Goal: Task Accomplishment & Management: Use online tool/utility

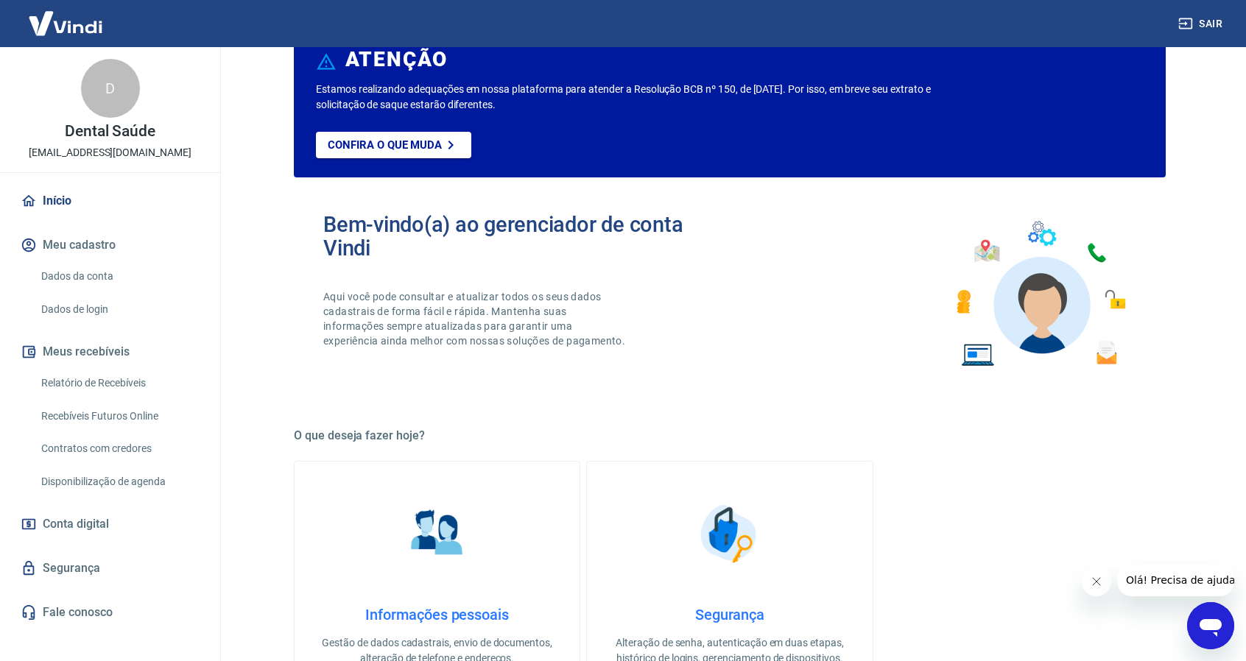
scroll to position [49, 0]
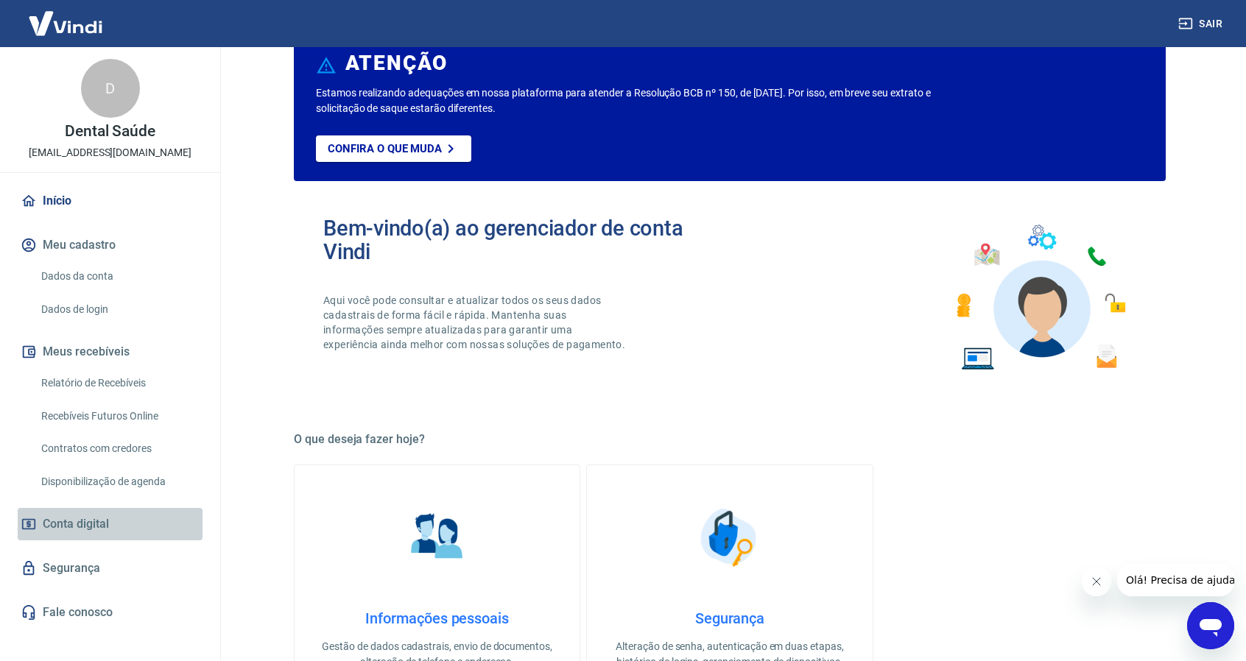
click at [80, 518] on span "Conta digital" at bounding box center [76, 524] width 66 height 21
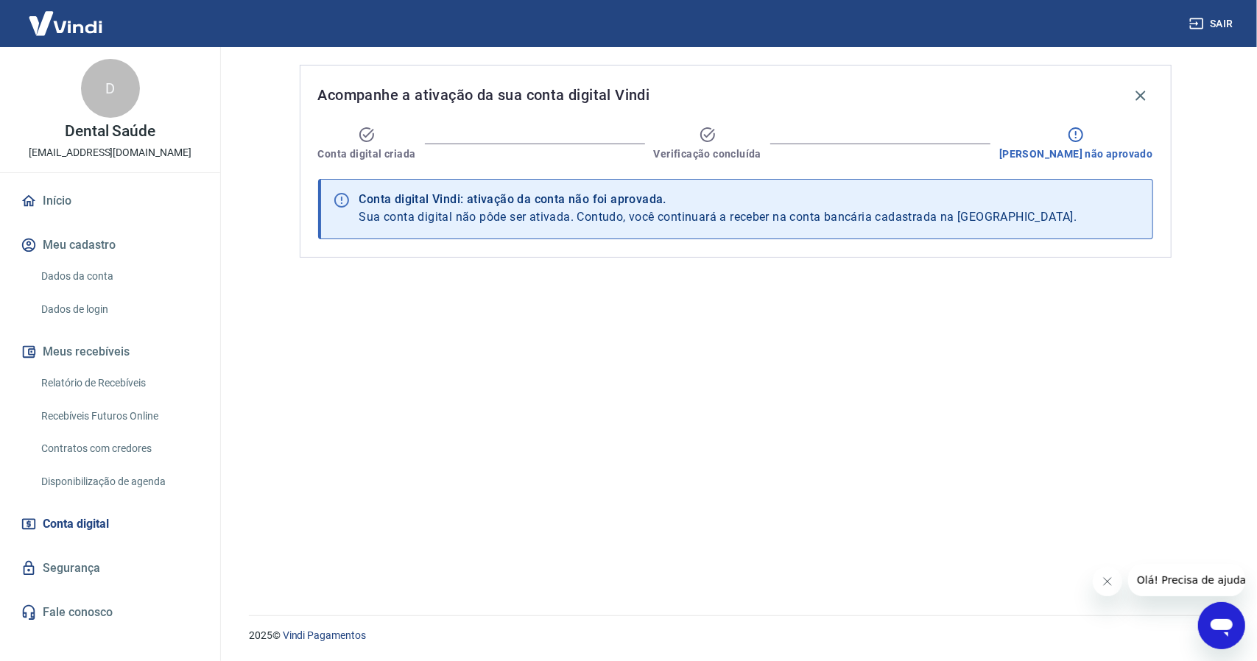
click at [93, 376] on link "Relatório de Recebíveis" at bounding box center [118, 383] width 167 height 30
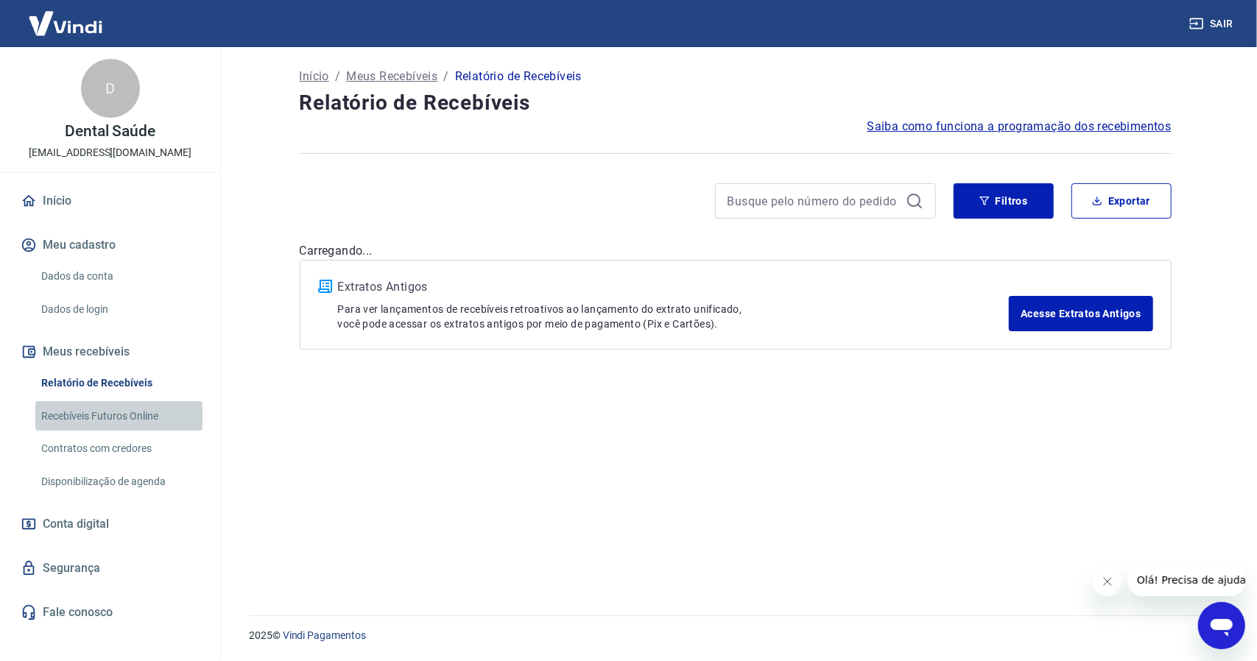
click at [165, 421] on link "Recebíveis Futuros Online" at bounding box center [118, 416] width 167 height 30
